Goal: Task Accomplishment & Management: Manage account settings

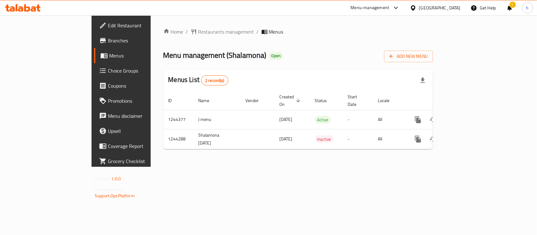
click at [453, 5] on div "[GEOGRAPHIC_DATA]" at bounding box center [440, 7] width 42 height 7
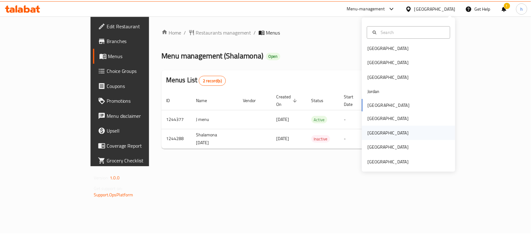
scroll to position [3, 0]
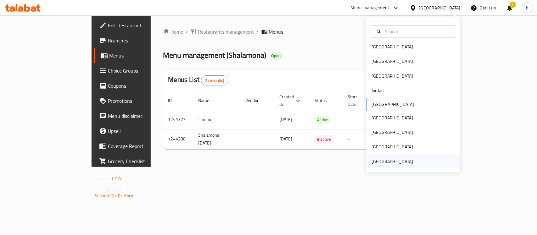
click at [385, 159] on div "[GEOGRAPHIC_DATA]" at bounding box center [392, 161] width 42 height 7
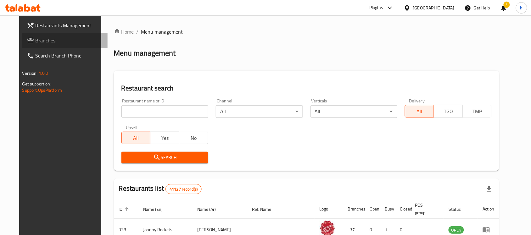
click at [36, 40] on span "Branches" at bounding box center [69, 41] width 67 height 8
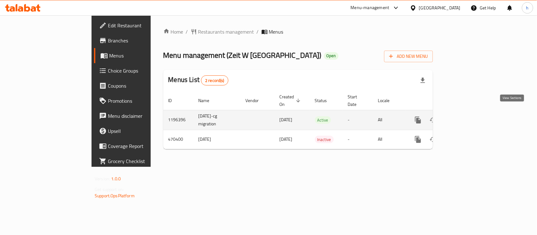
click at [467, 116] on icon "enhanced table" at bounding box center [463, 120] width 8 height 8
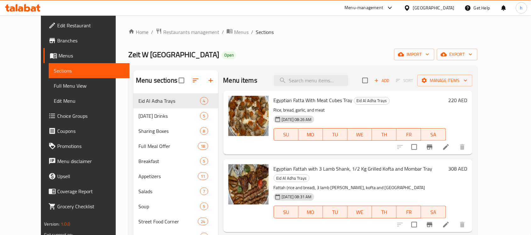
click at [313, 82] on input "search" at bounding box center [311, 80] width 74 height 11
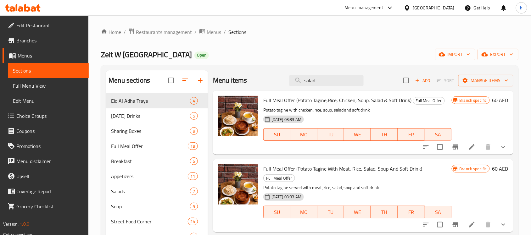
type input "salad"
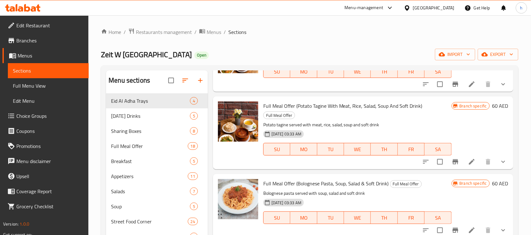
scroll to position [197, 0]
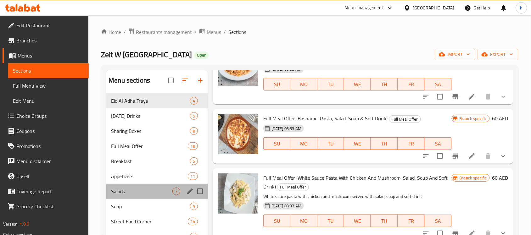
click at [126, 186] on div "Salads 7" at bounding box center [157, 191] width 102 height 15
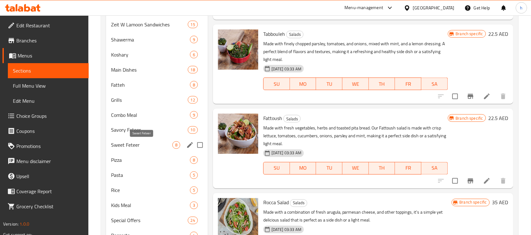
scroll to position [270, 0]
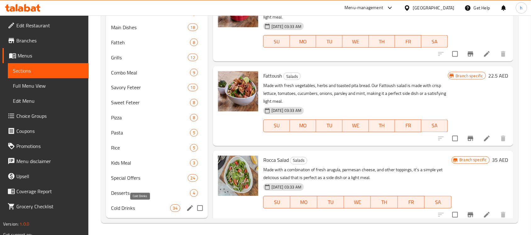
click at [127, 209] on span "Cold Drinks" at bounding box center [140, 209] width 59 height 8
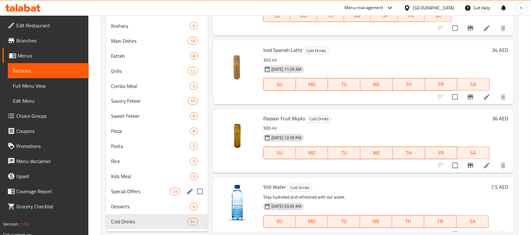
scroll to position [270, 0]
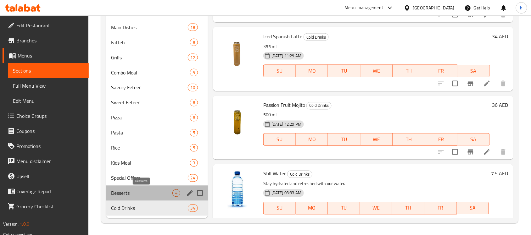
click at [135, 192] on span "Desserts" at bounding box center [141, 194] width 61 height 8
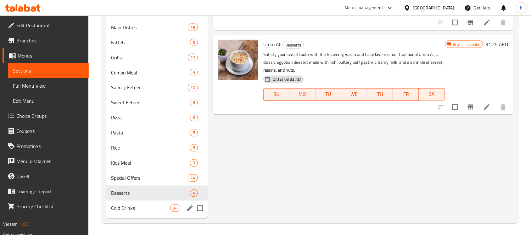
click at [119, 210] on span "Cold Drinks" at bounding box center [140, 209] width 59 height 8
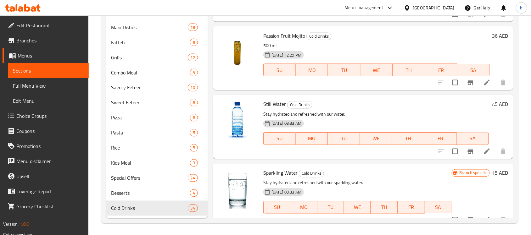
scroll to position [79, 0]
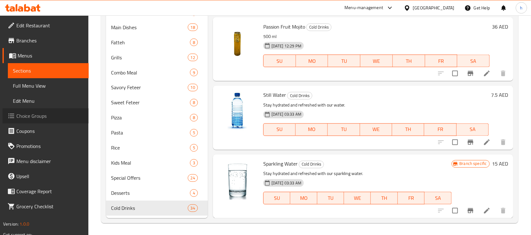
click at [27, 119] on span "Choice Groups" at bounding box center [49, 116] width 67 height 8
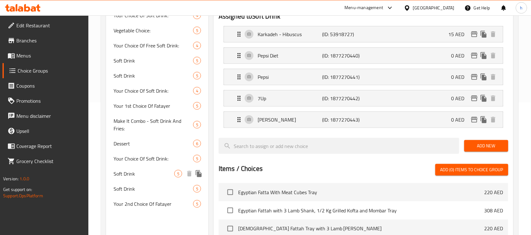
scroll to position [114, 0]
